Goal: Transaction & Acquisition: Purchase product/service

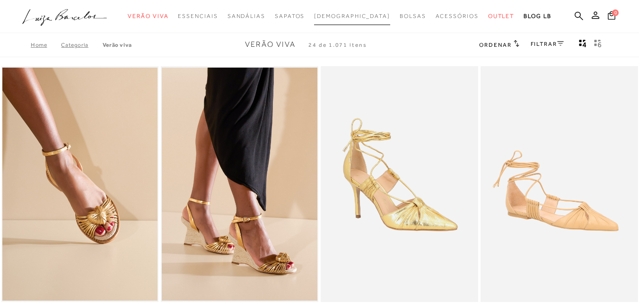
click at [351, 18] on span "[DEMOGRAPHIC_DATA]" at bounding box center [352, 16] width 76 height 7
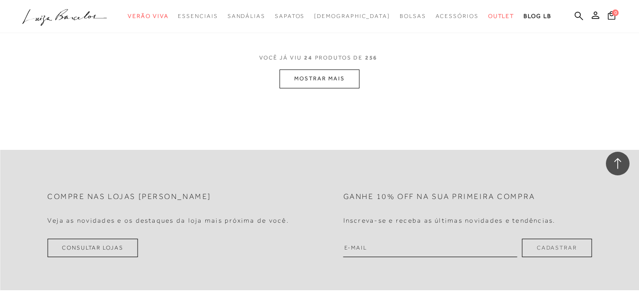
scroll to position [1892, 0]
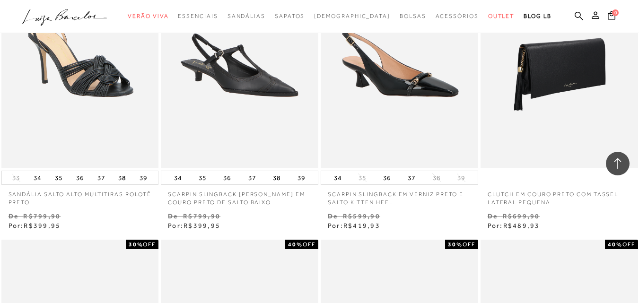
scroll to position [520, 0]
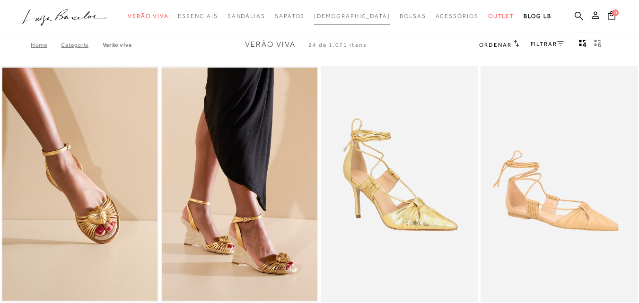
click at [345, 17] on span "[DEMOGRAPHIC_DATA]" at bounding box center [352, 16] width 76 height 7
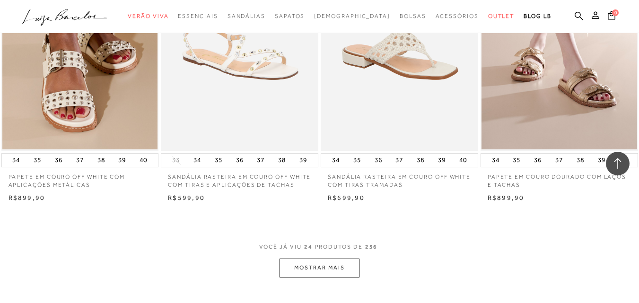
scroll to position [1750, 0]
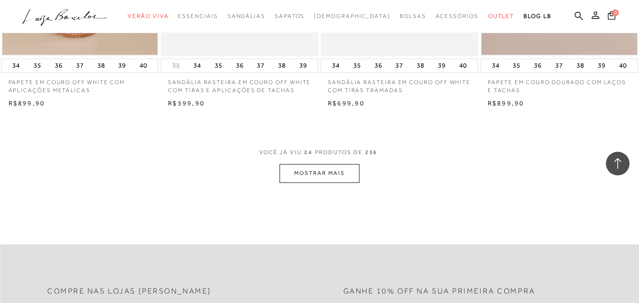
click at [313, 175] on button "MOSTRAR MAIS" at bounding box center [319, 173] width 79 height 18
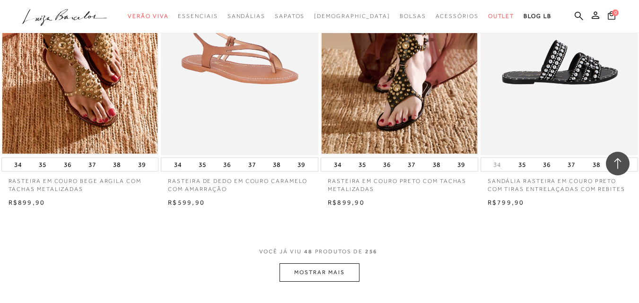
scroll to position [3500, 0]
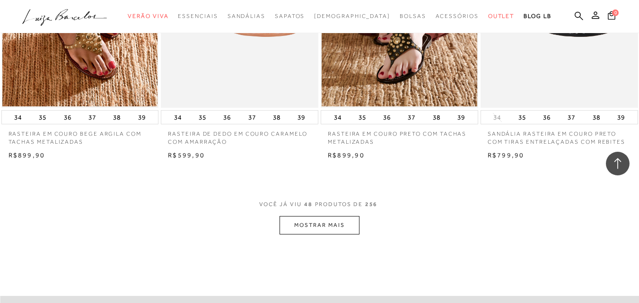
click at [340, 227] on button "MOSTRAR MAIS" at bounding box center [319, 225] width 79 height 18
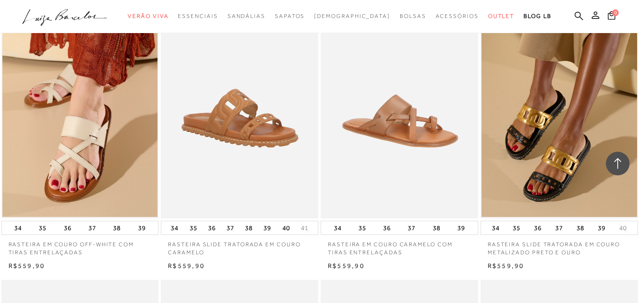
scroll to position [4635, 0]
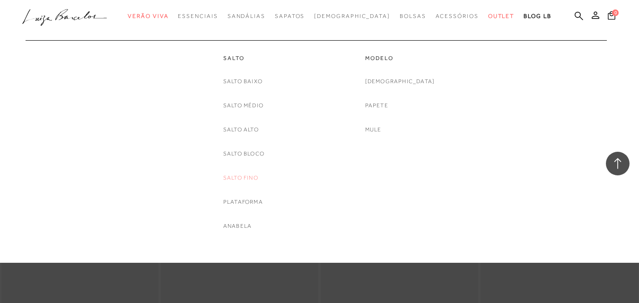
click at [251, 179] on link "Salto Fino" at bounding box center [240, 178] width 35 height 10
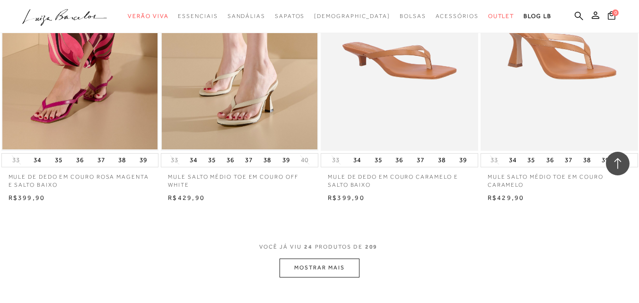
scroll to position [1797, 0]
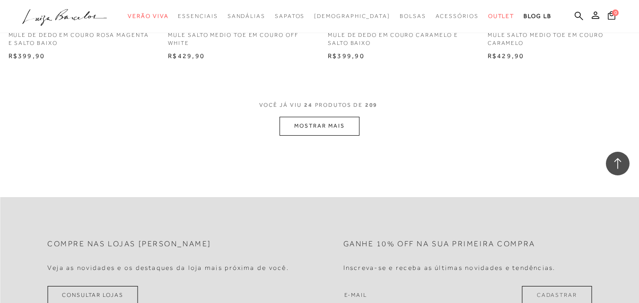
click at [317, 124] on button "MOSTRAR MAIS" at bounding box center [319, 126] width 79 height 18
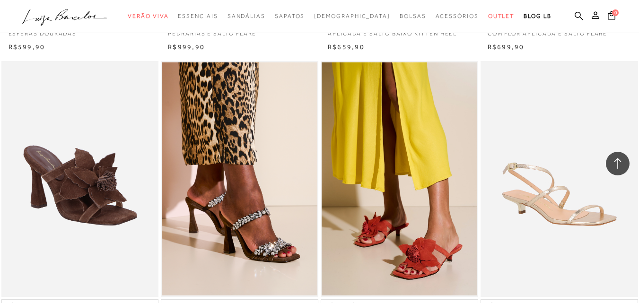
scroll to position [3216, 0]
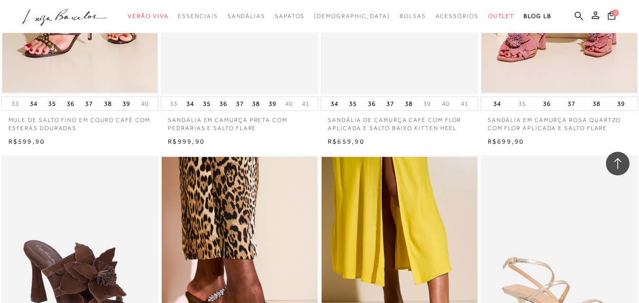
click at [575, 15] on icon at bounding box center [579, 15] width 9 height 9
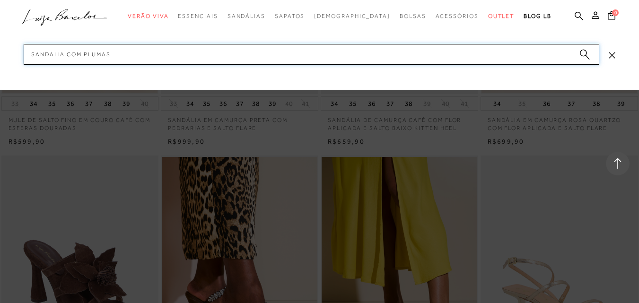
type input "SANDALIA COM PLUMAS"
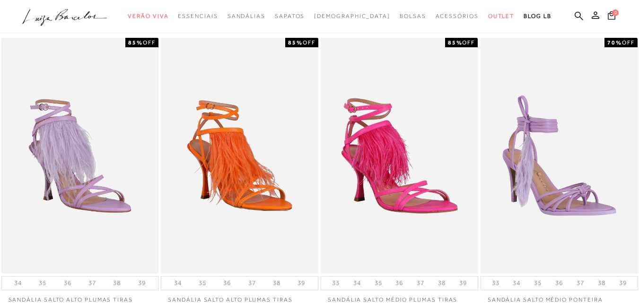
click at [62, 152] on img at bounding box center [80, 155] width 156 height 233
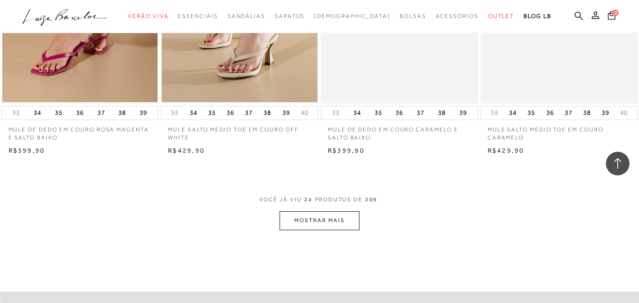
scroll to position [1844, 0]
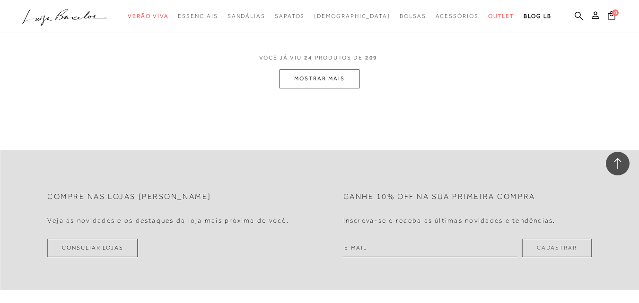
click at [304, 76] on button "MOSTRAR MAIS" at bounding box center [319, 79] width 79 height 18
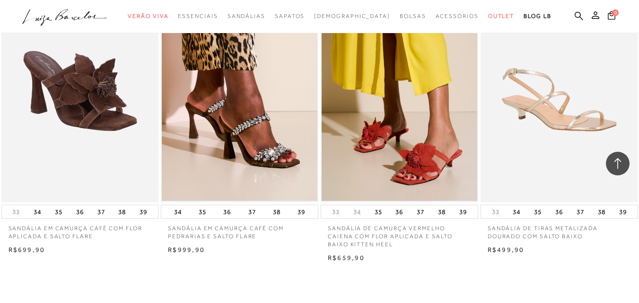
scroll to position [3452, 0]
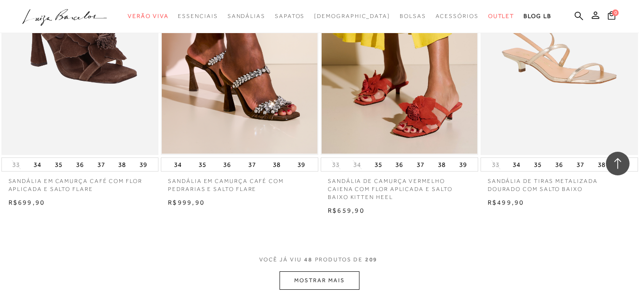
scroll to position [3853, 0]
